Goal: Transaction & Acquisition: Purchase product/service

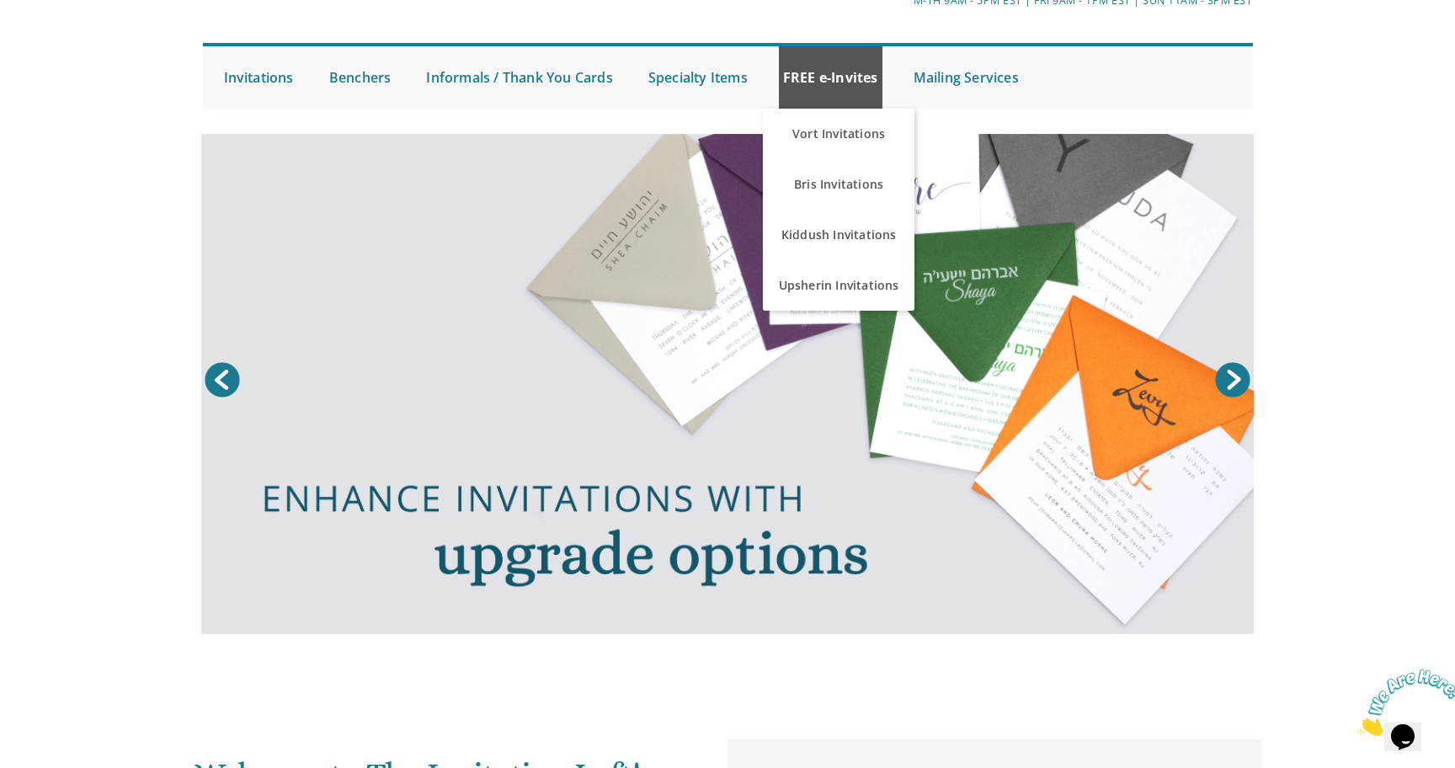
scroll to position [54, 0]
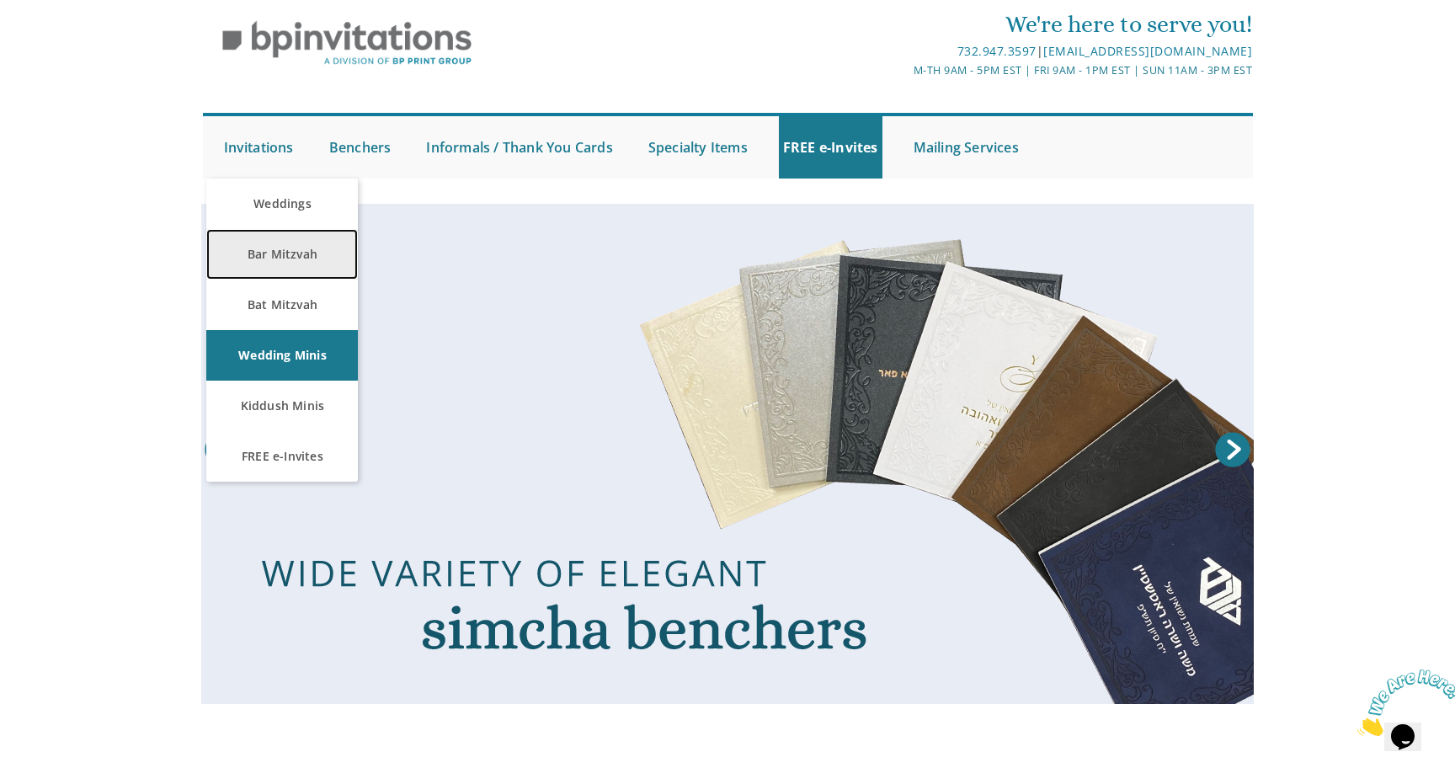
click at [284, 252] on link "Bar Mitzvah" at bounding box center [282, 254] width 152 height 51
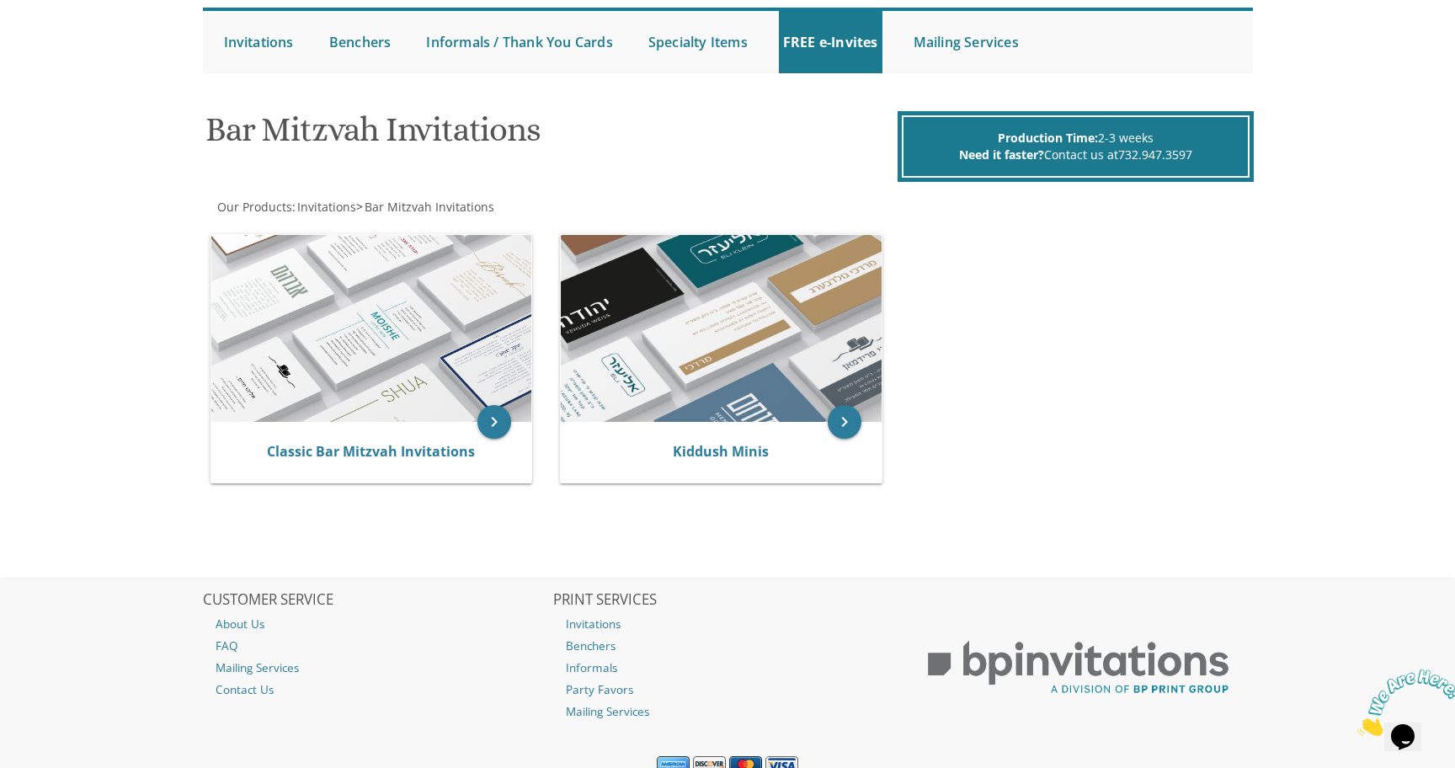
scroll to position [168, 0]
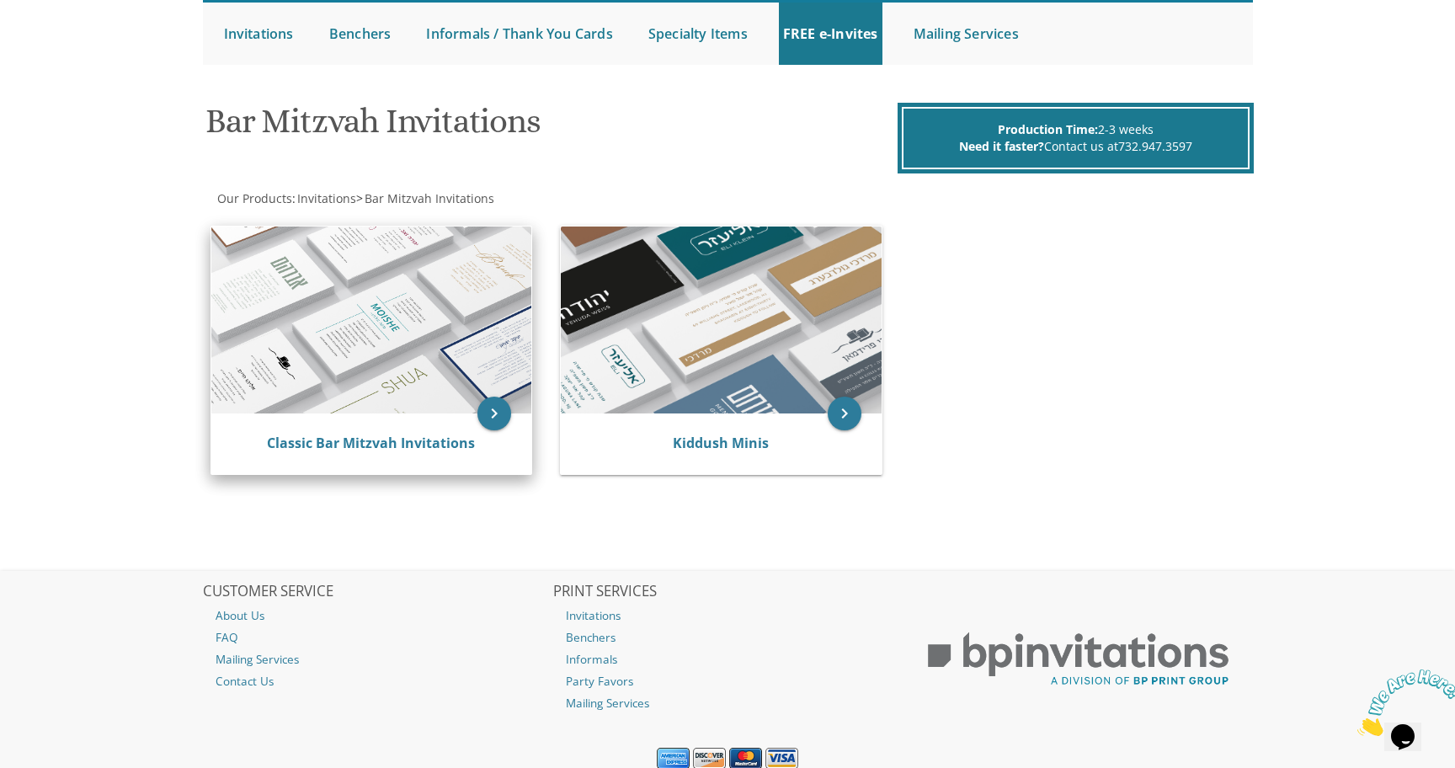
click at [394, 421] on div "Classic Bar Mitzvah Invitations" at bounding box center [371, 443] width 321 height 61
click at [488, 425] on icon "keyboard_arrow_right" at bounding box center [494, 414] width 34 height 34
